Goal: Task Accomplishment & Management: Use online tool/utility

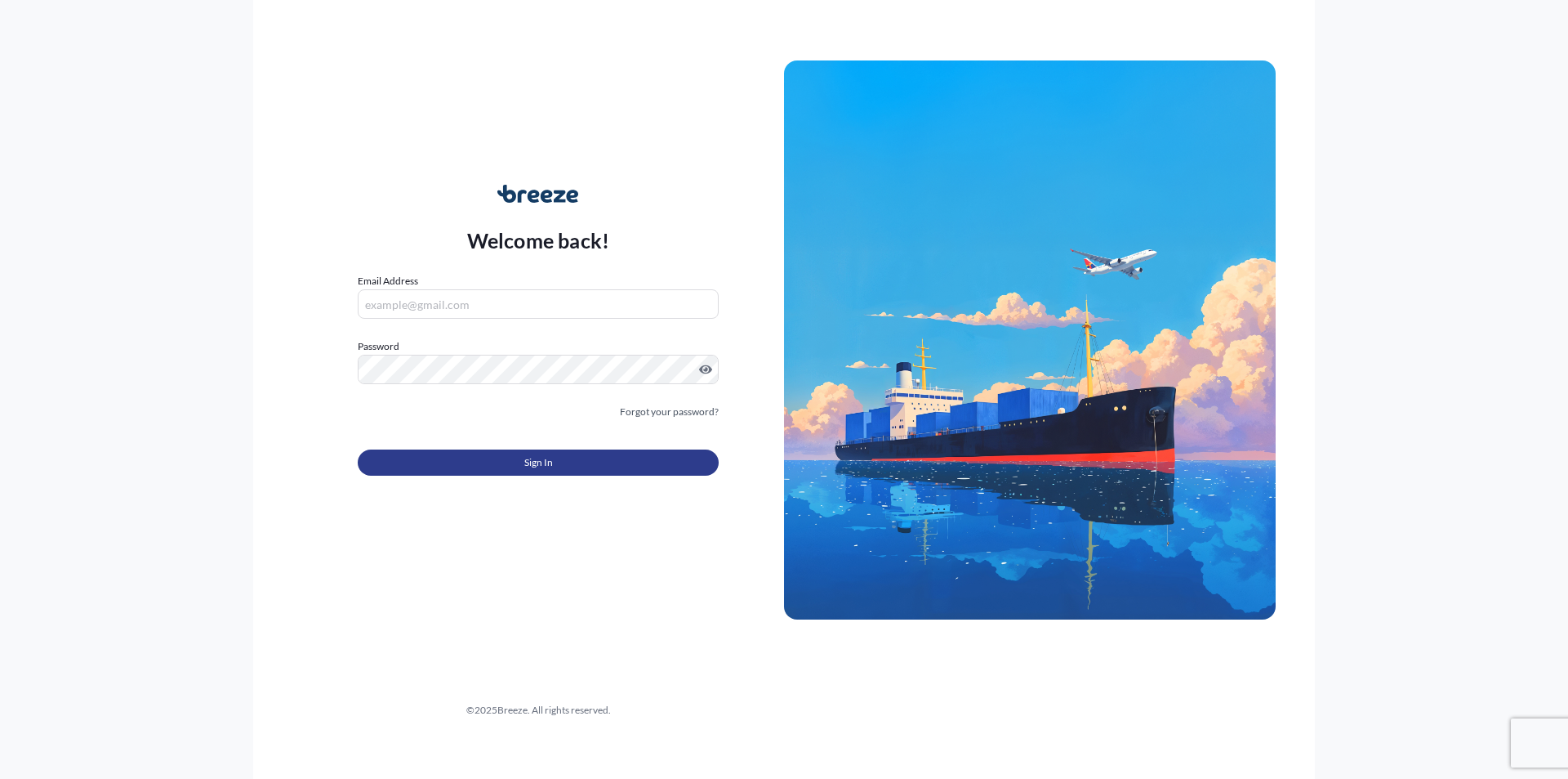
type input "[PERSON_NAME][EMAIL_ADDRESS][DOMAIN_NAME]"
click at [513, 458] on button "Sign In" at bounding box center [538, 462] width 361 height 26
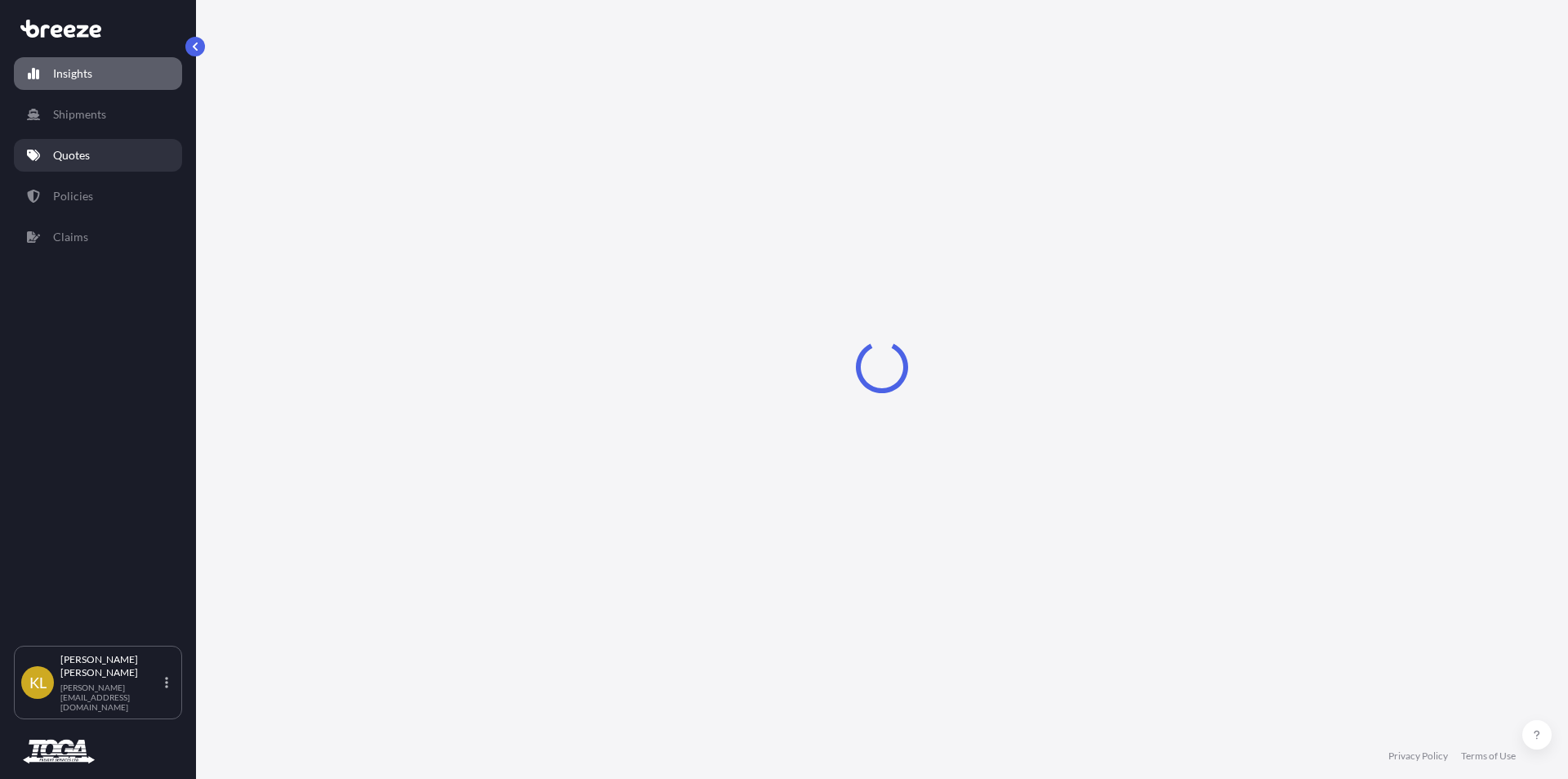
click at [90, 151] on p "Quotes" at bounding box center [72, 155] width 37 height 16
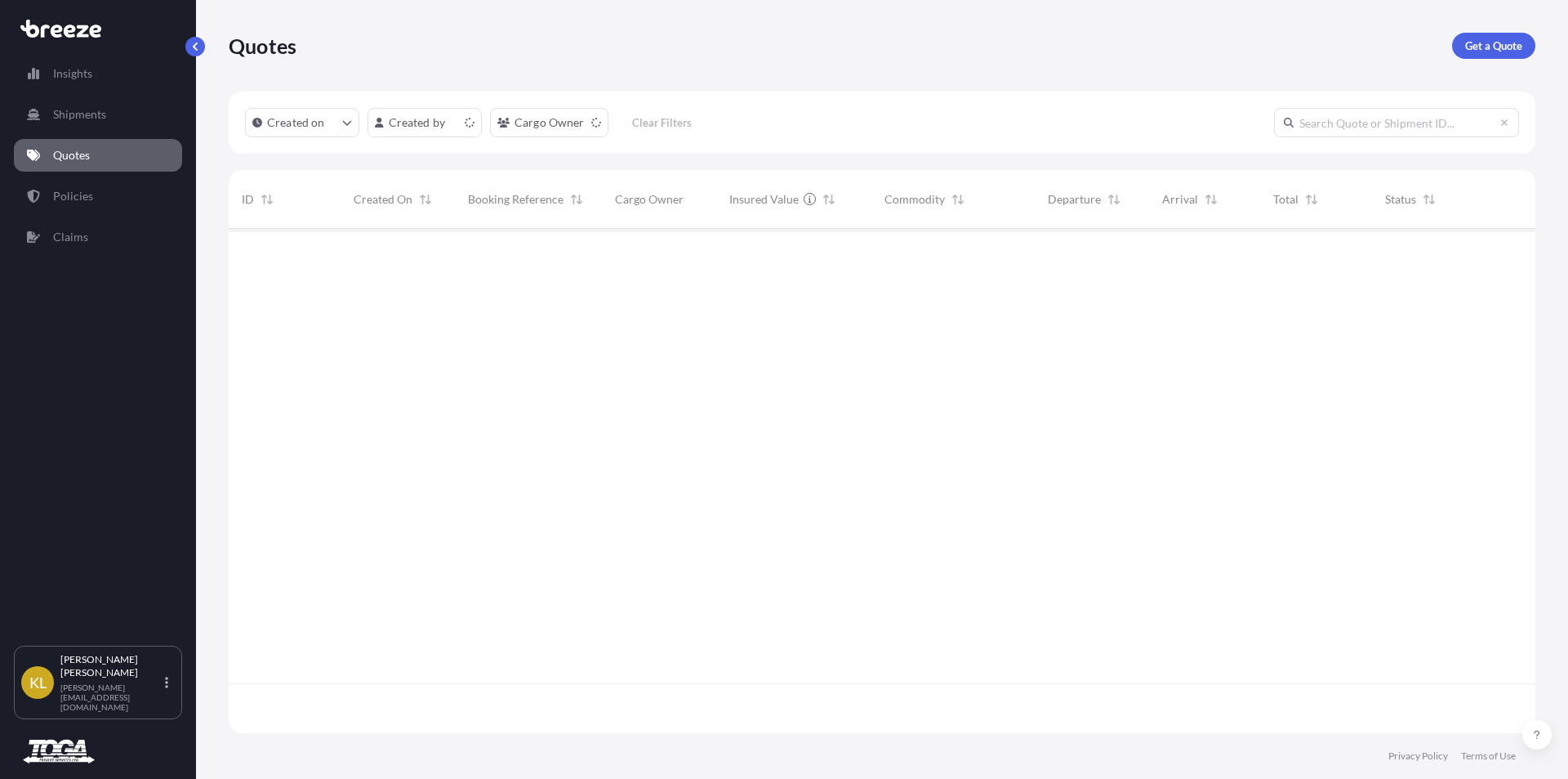
scroll to position [501, 1295]
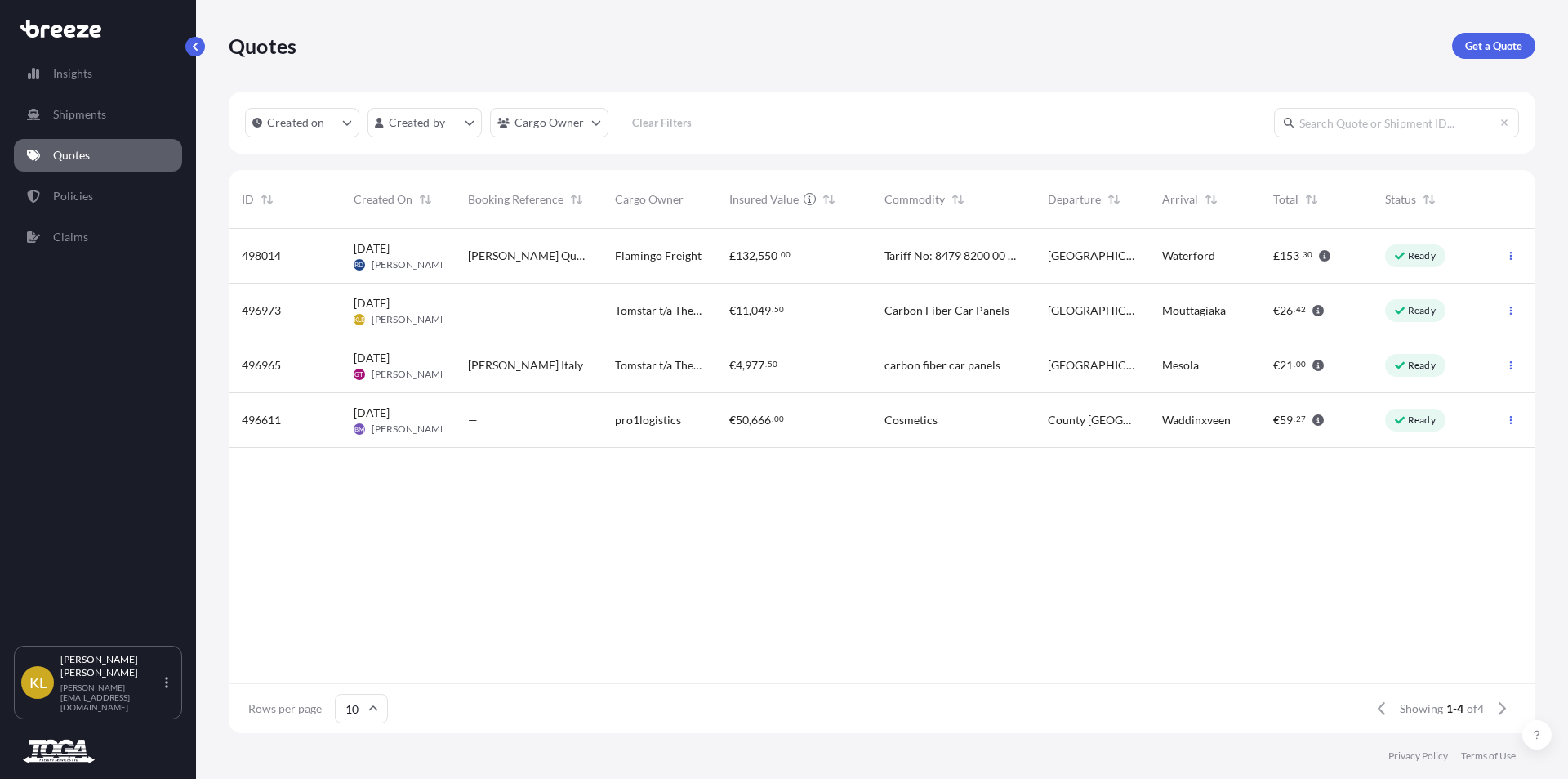
click at [1404, 369] on icon at bounding box center [1400, 365] width 10 height 10
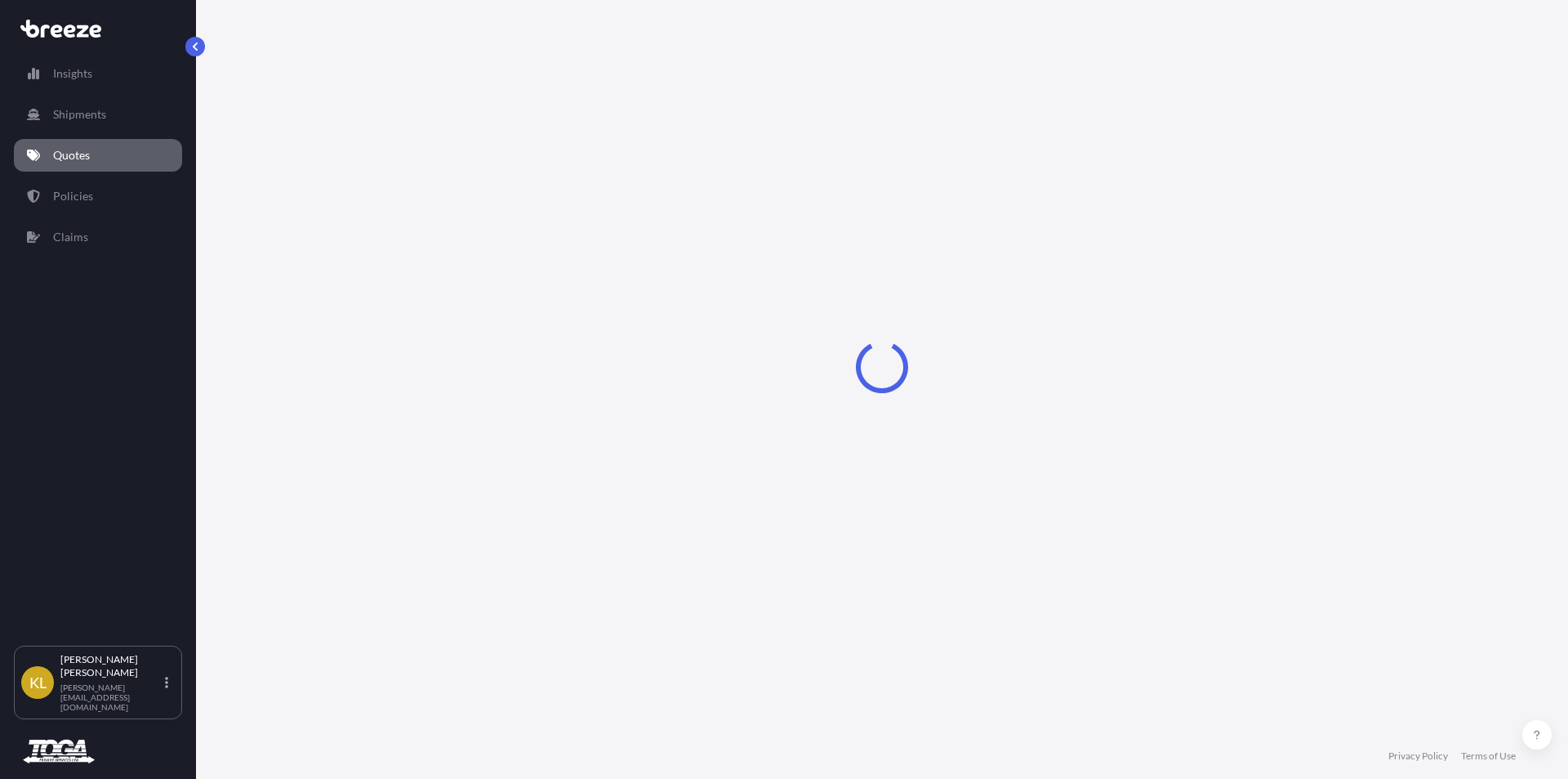
select select "Road"
select select "1"
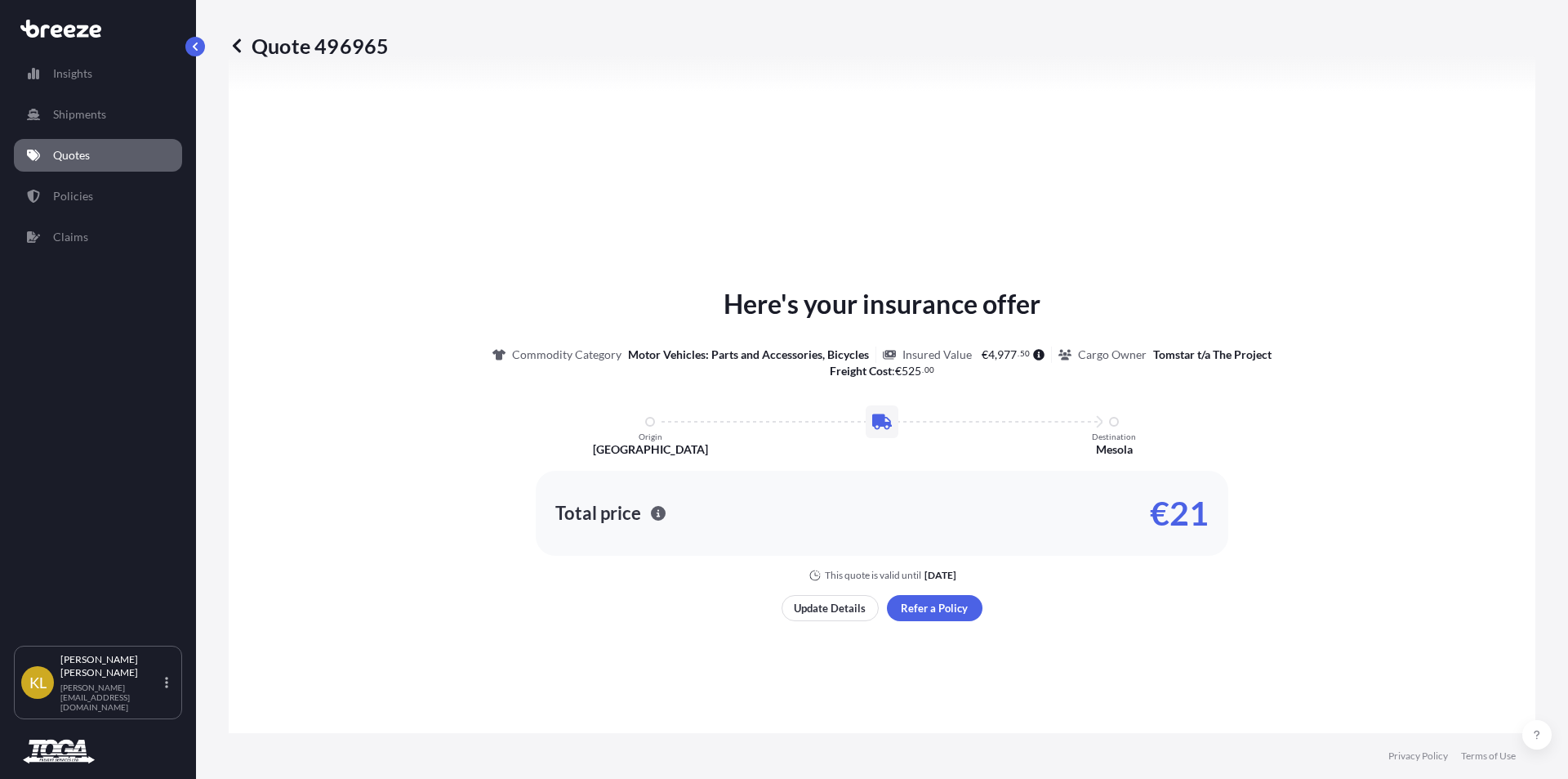
scroll to position [573, 0]
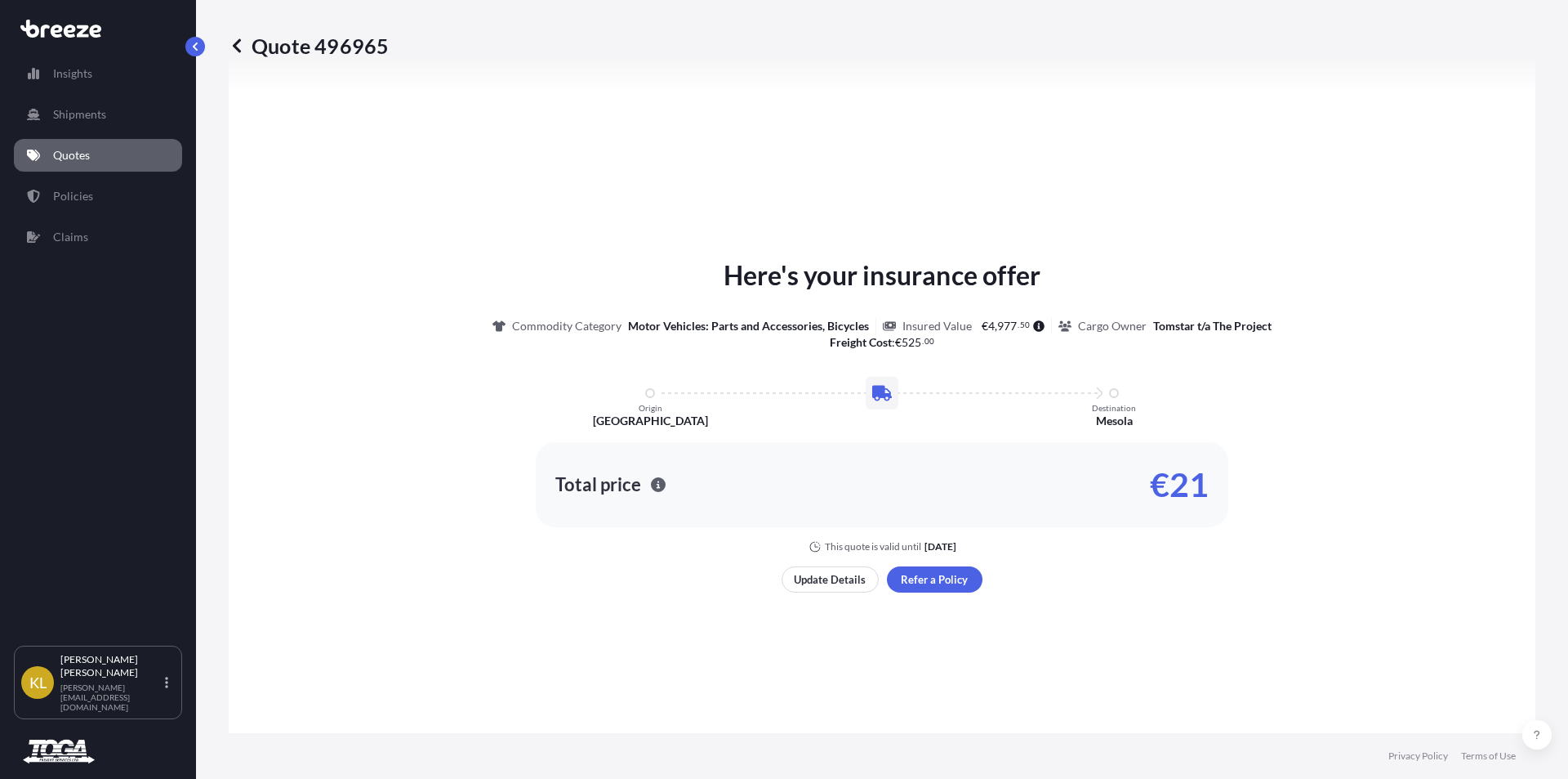
click at [82, 155] on p "Quotes" at bounding box center [72, 155] width 37 height 16
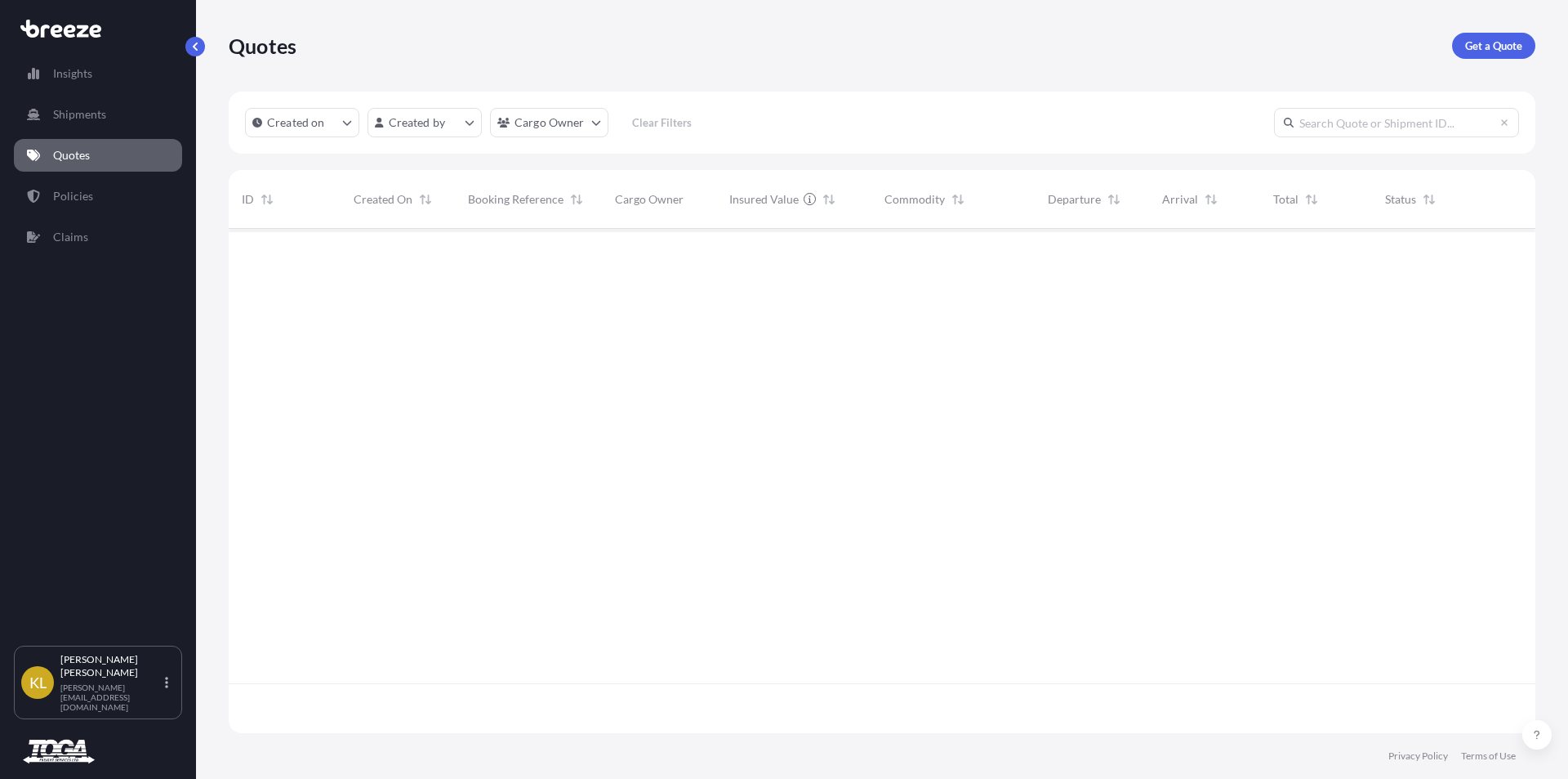
scroll to position [501, 1295]
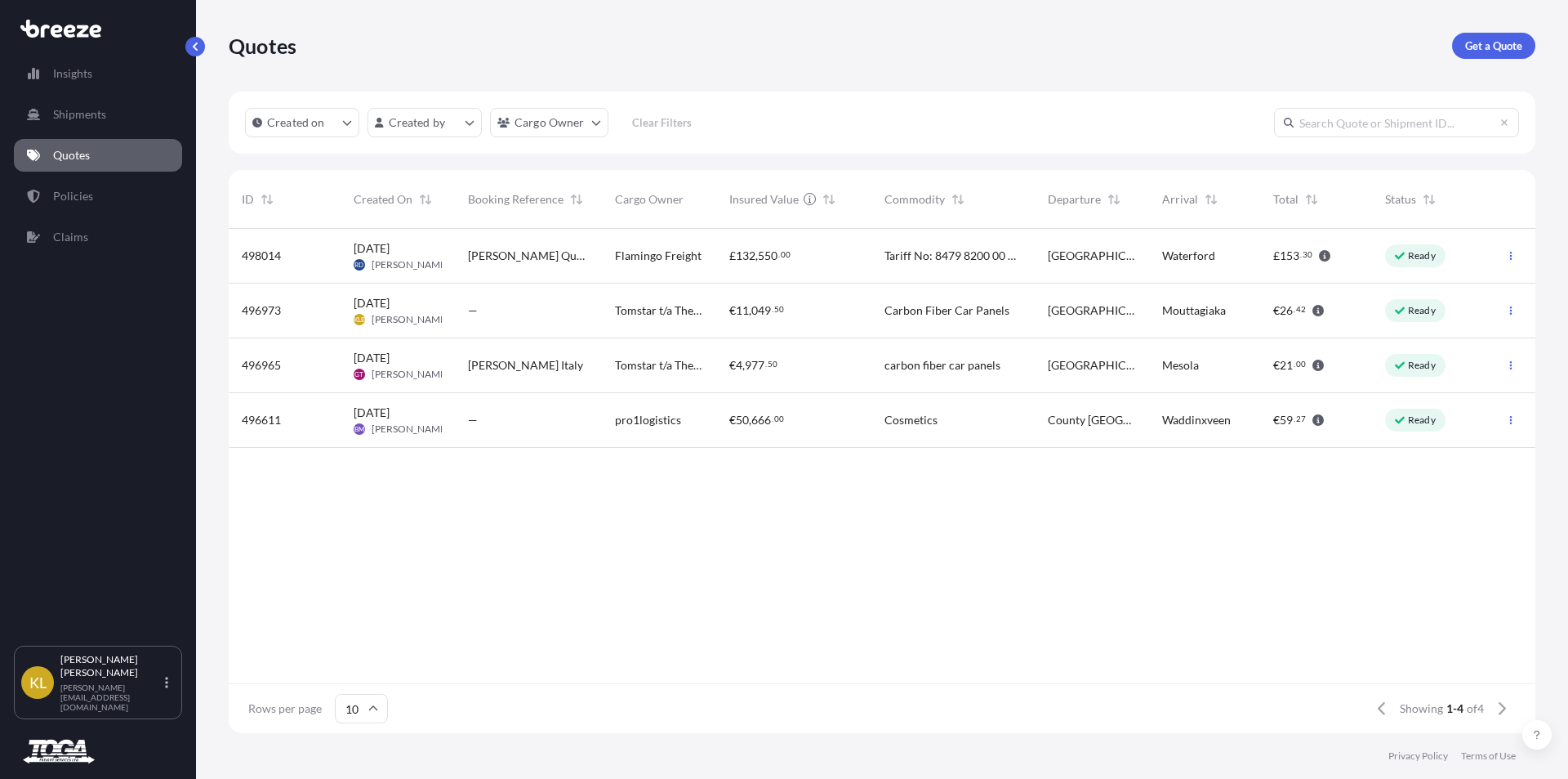
click at [1422, 365] on p "Ready" at bounding box center [1422, 365] width 28 height 13
select select "Road"
select select "1"
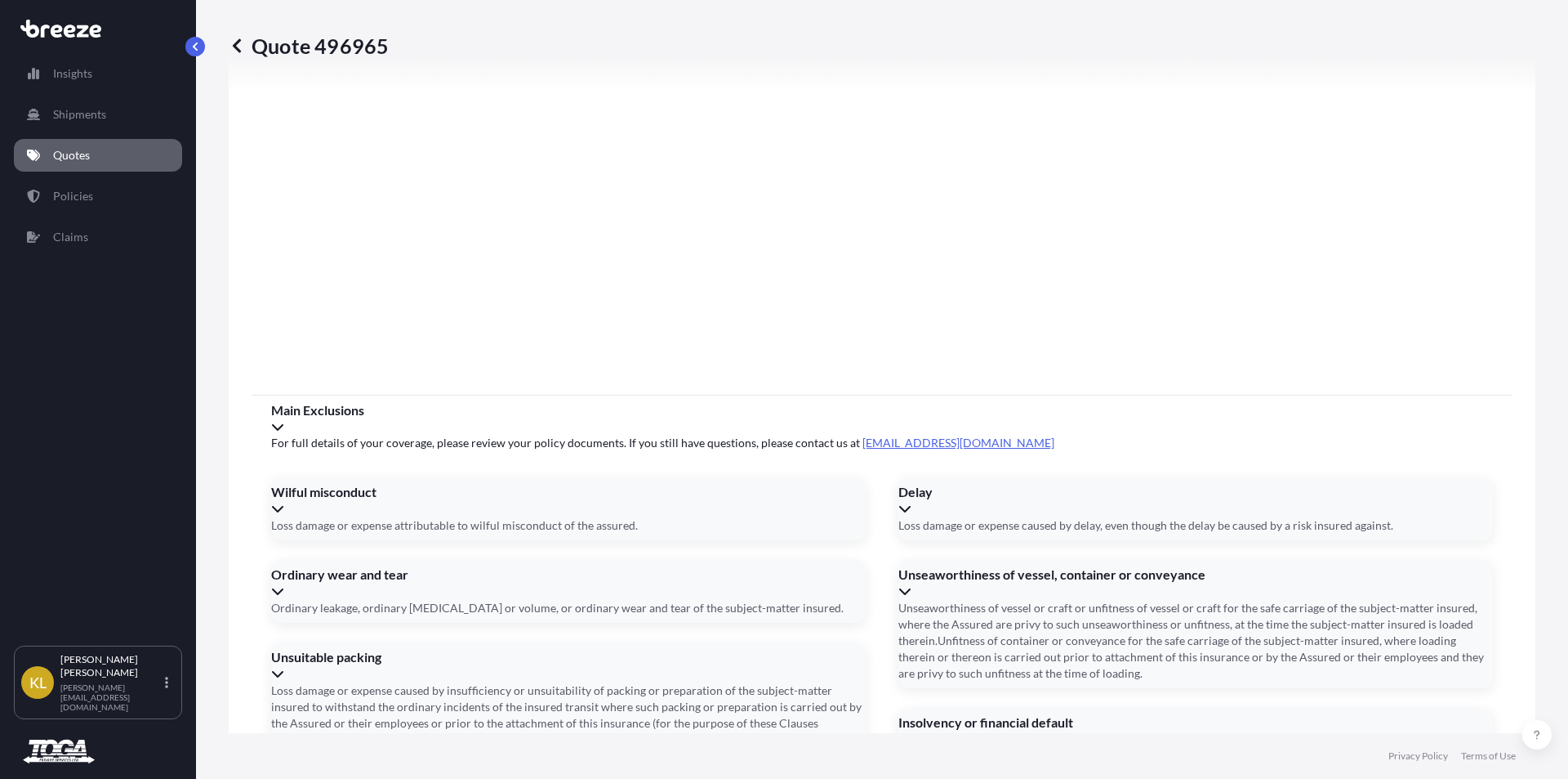
scroll to position [1962, 0]
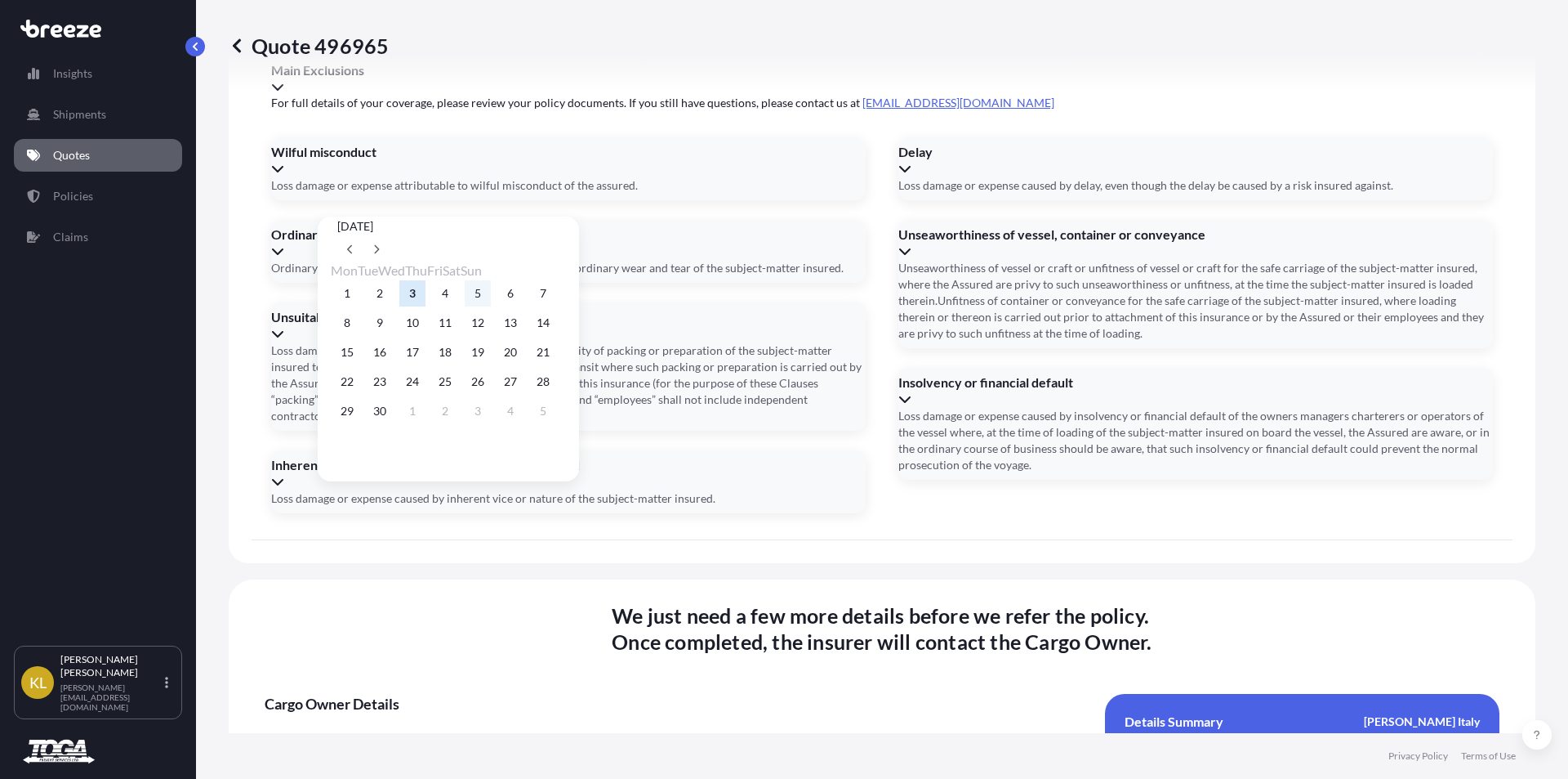
click at [491, 291] on button "5" at bounding box center [478, 294] width 26 height 26
type input "[DATE]"
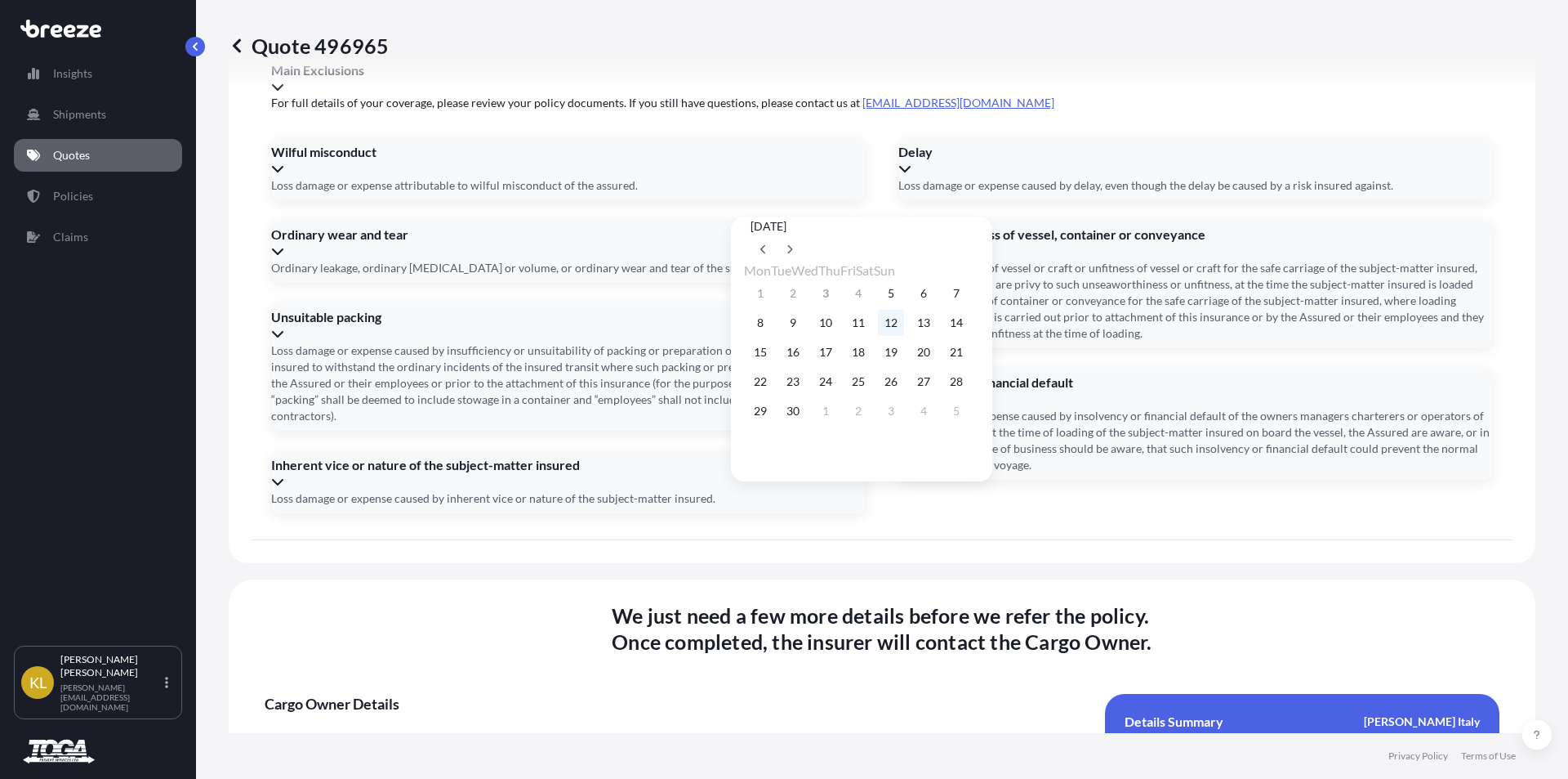
click at [904, 324] on button "12" at bounding box center [891, 322] width 26 height 26
type input "[DATE]"
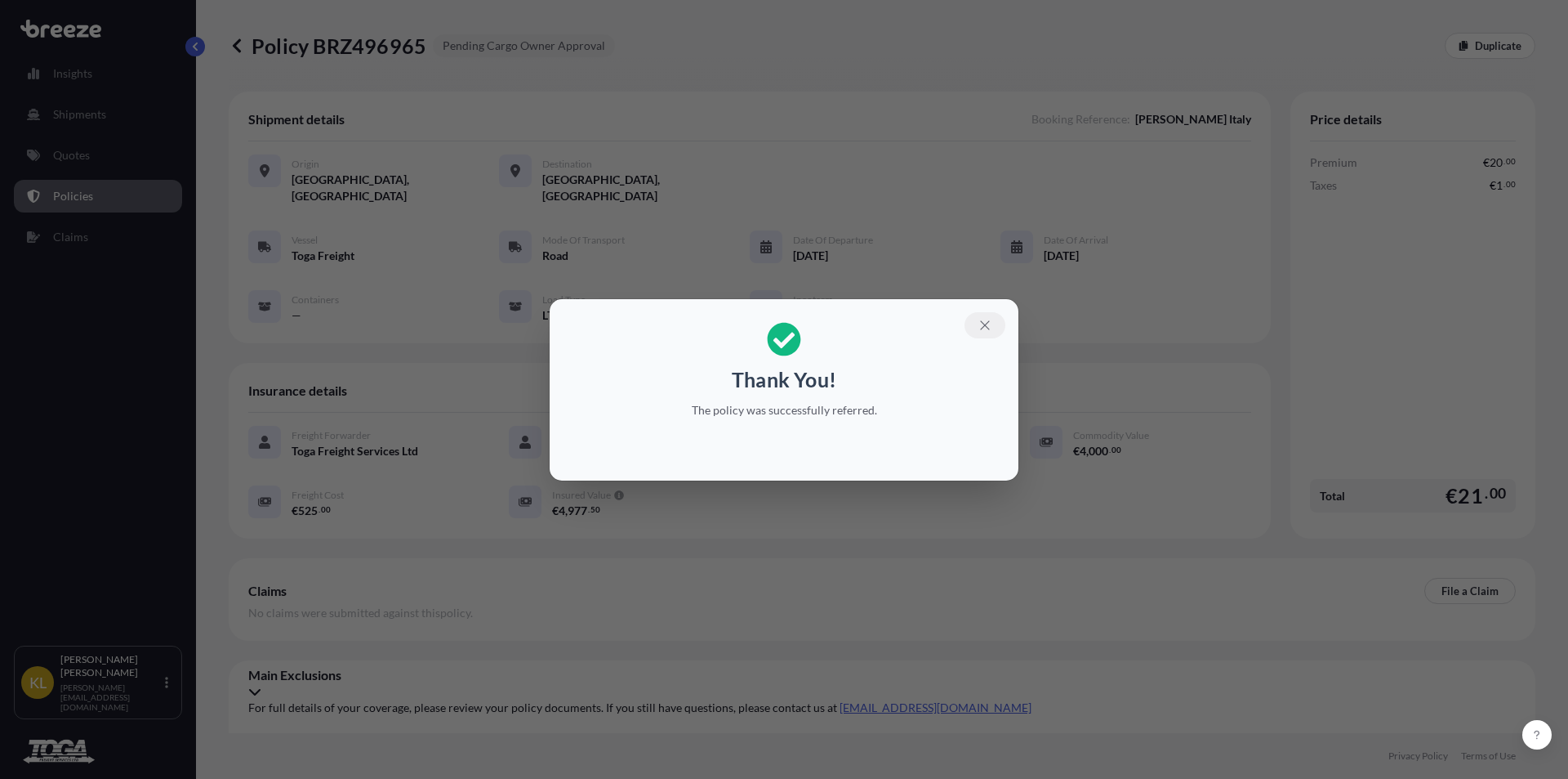
click at [983, 325] on icon "button" at bounding box center [985, 325] width 15 height 15
